Goal: Navigation & Orientation: Find specific page/section

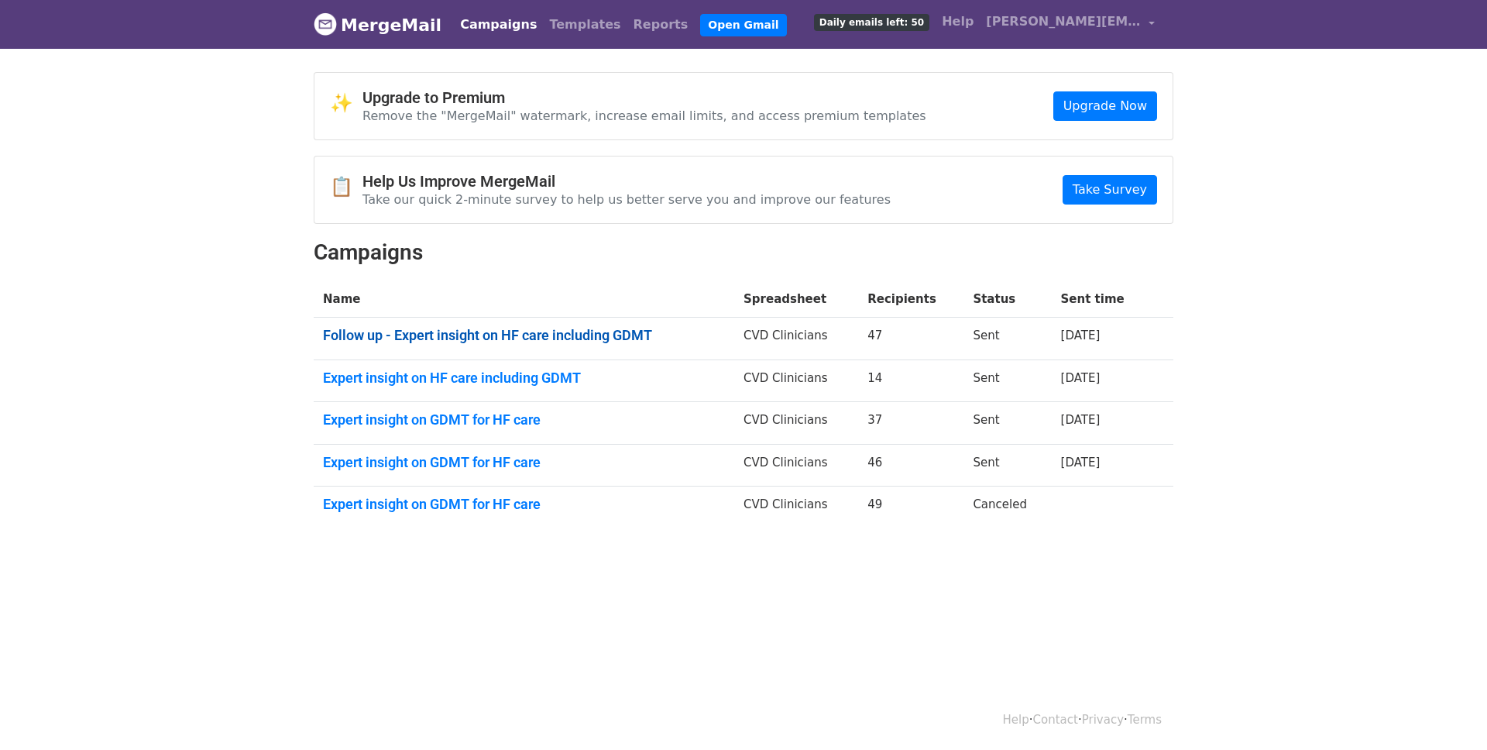
click at [647, 334] on link "Follow up - Expert insight on HF care including GDMT" at bounding box center [524, 335] width 402 height 17
